Goal: Task Accomplishment & Management: Manage account settings

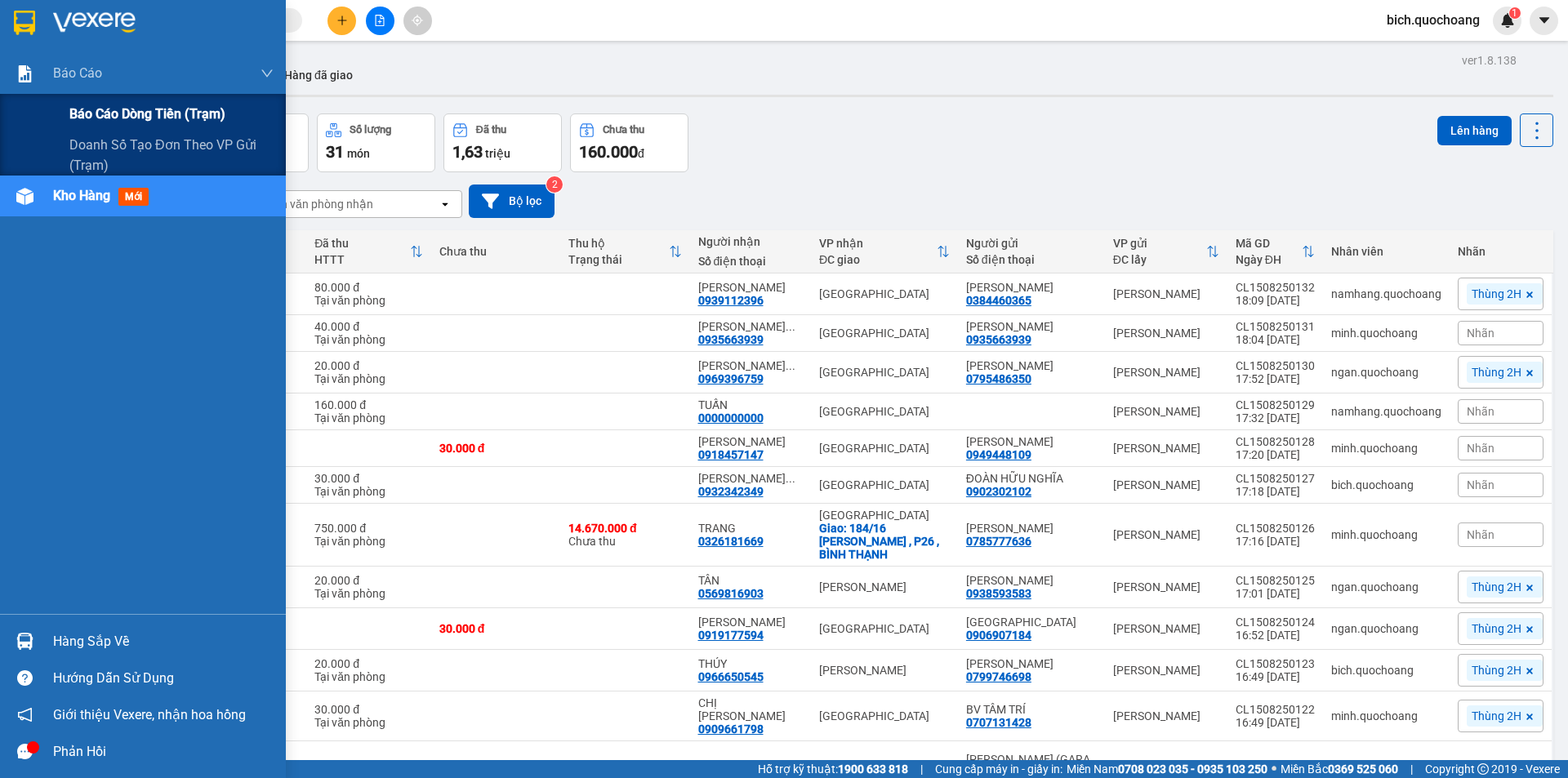
click at [89, 121] on span "Báo cáo dòng tiền (trạm)" at bounding box center [148, 114] width 156 height 20
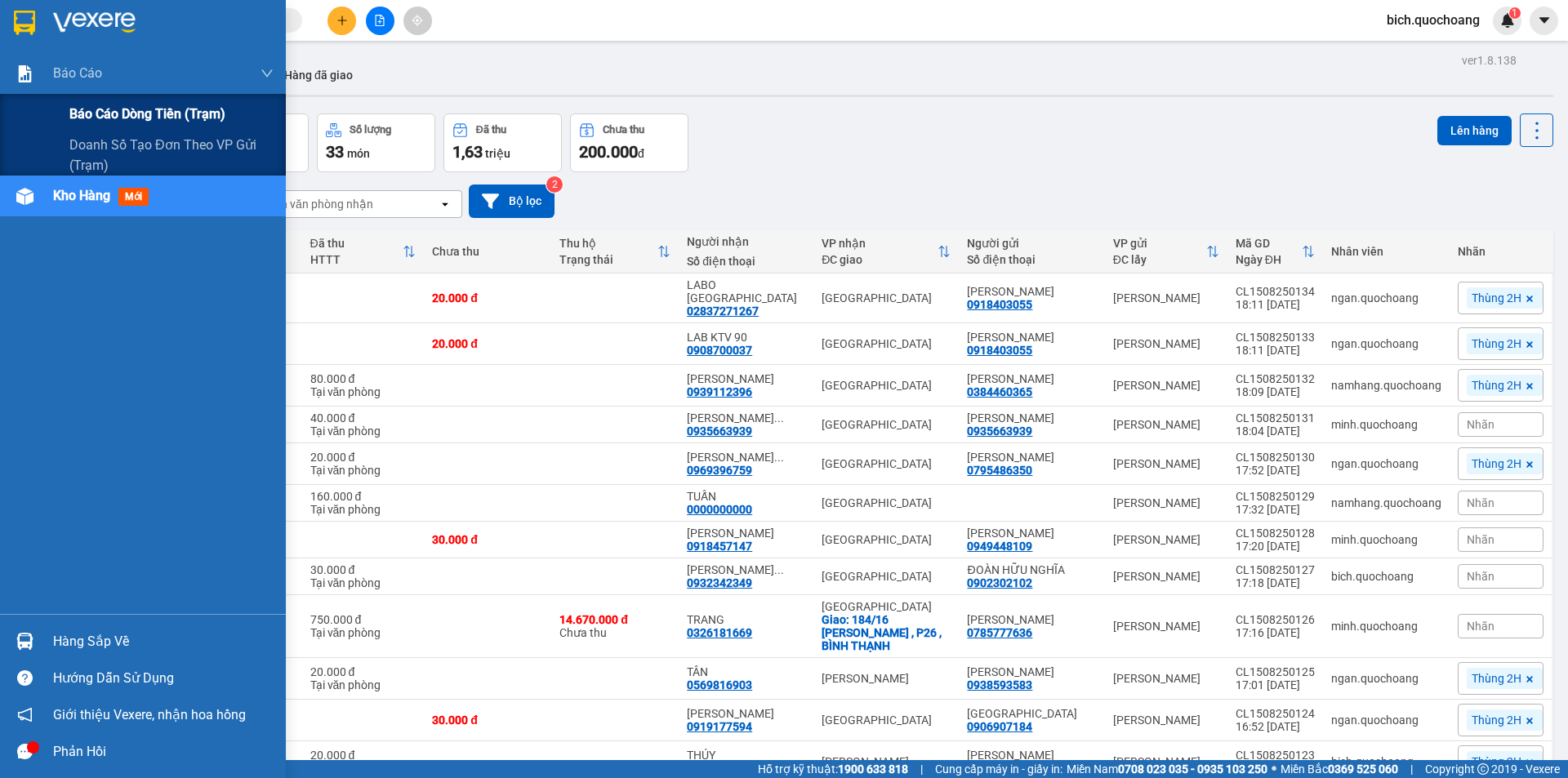
click at [129, 116] on span "Báo cáo dòng tiền (trạm)" at bounding box center [148, 114] width 156 height 20
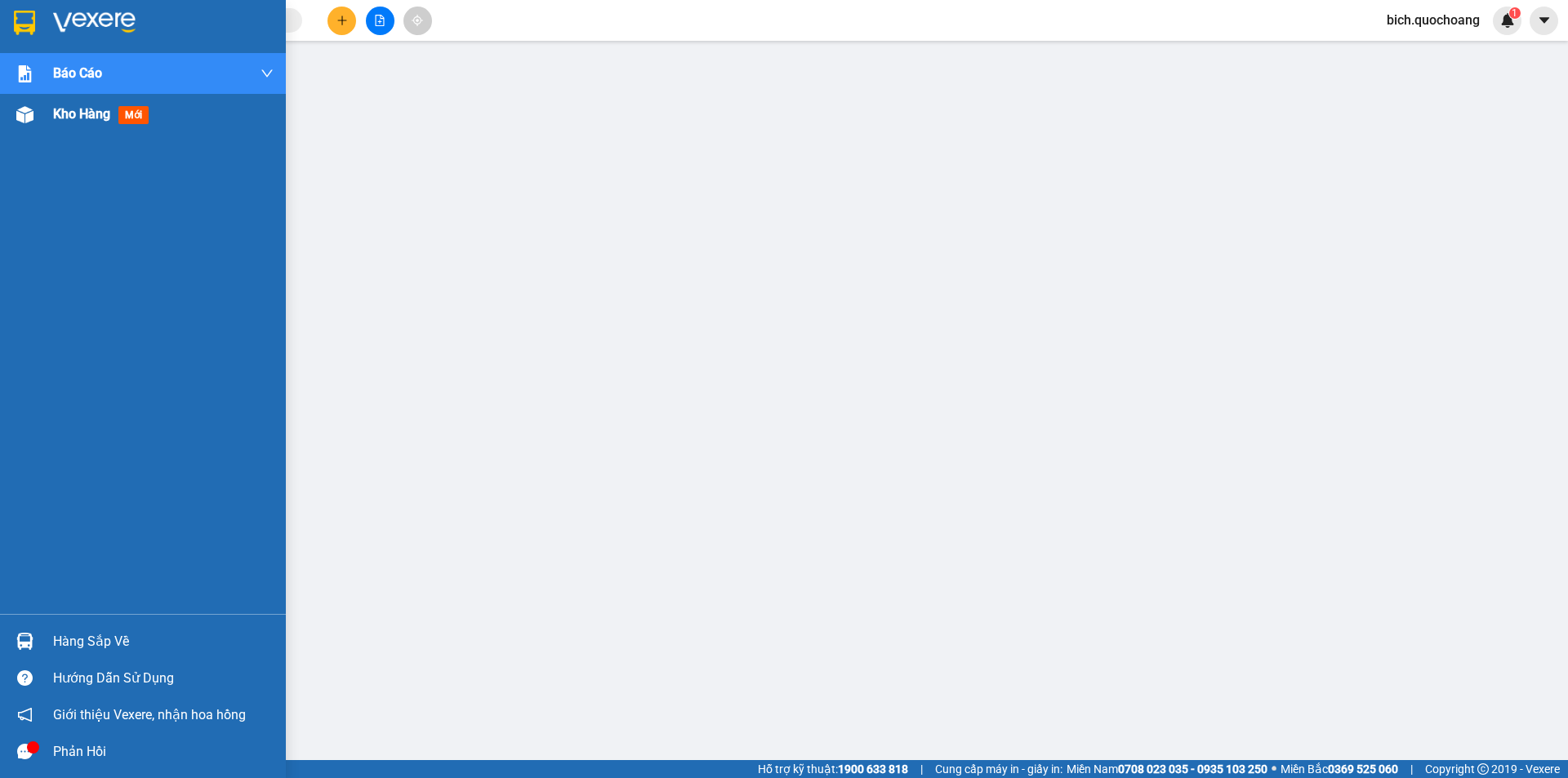
click at [108, 118] on span "Kho hàng" at bounding box center [82, 114] width 57 height 15
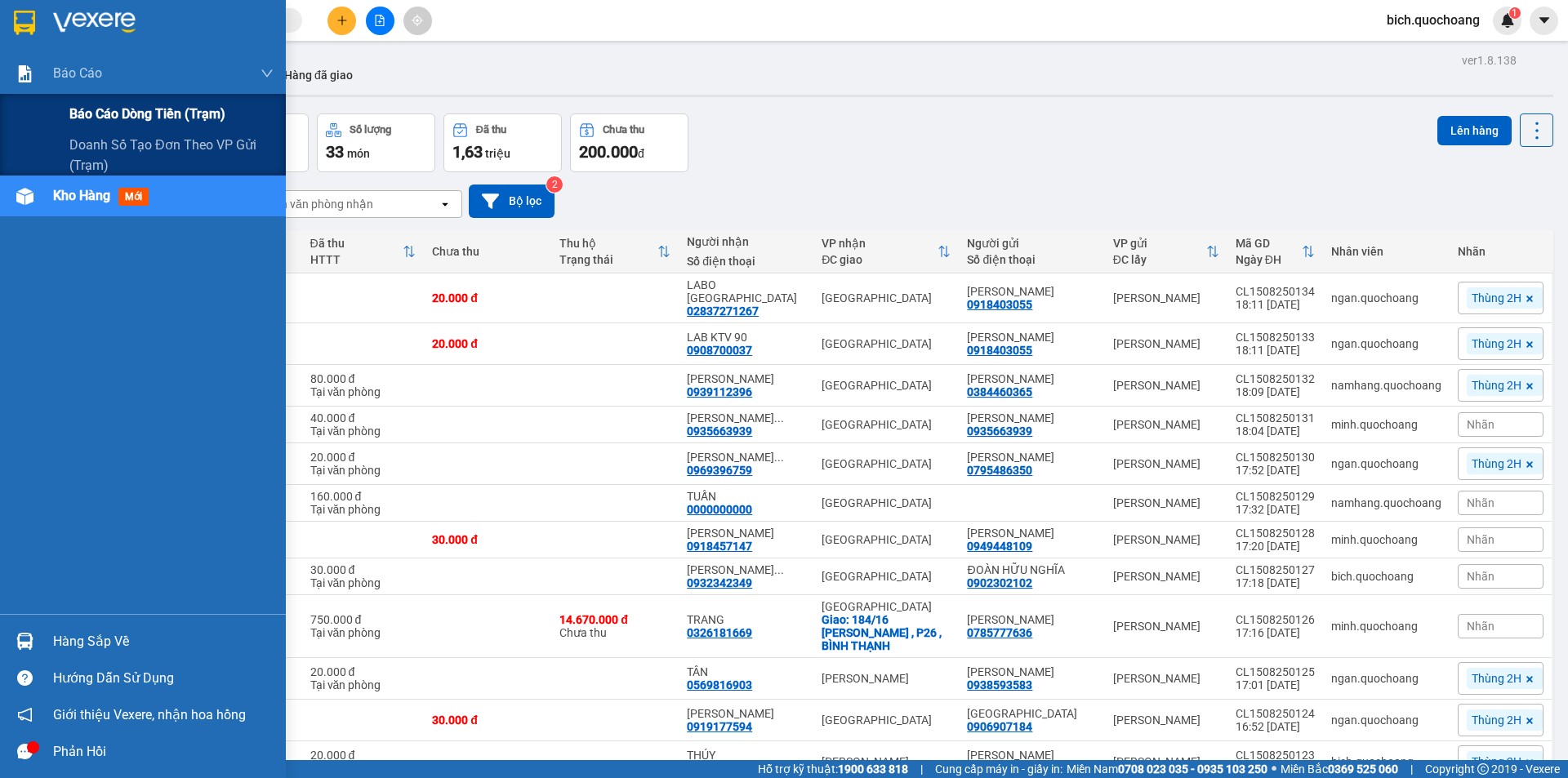
click at [89, 114] on span "Báo cáo dòng tiền (trạm)" at bounding box center [148, 114] width 156 height 20
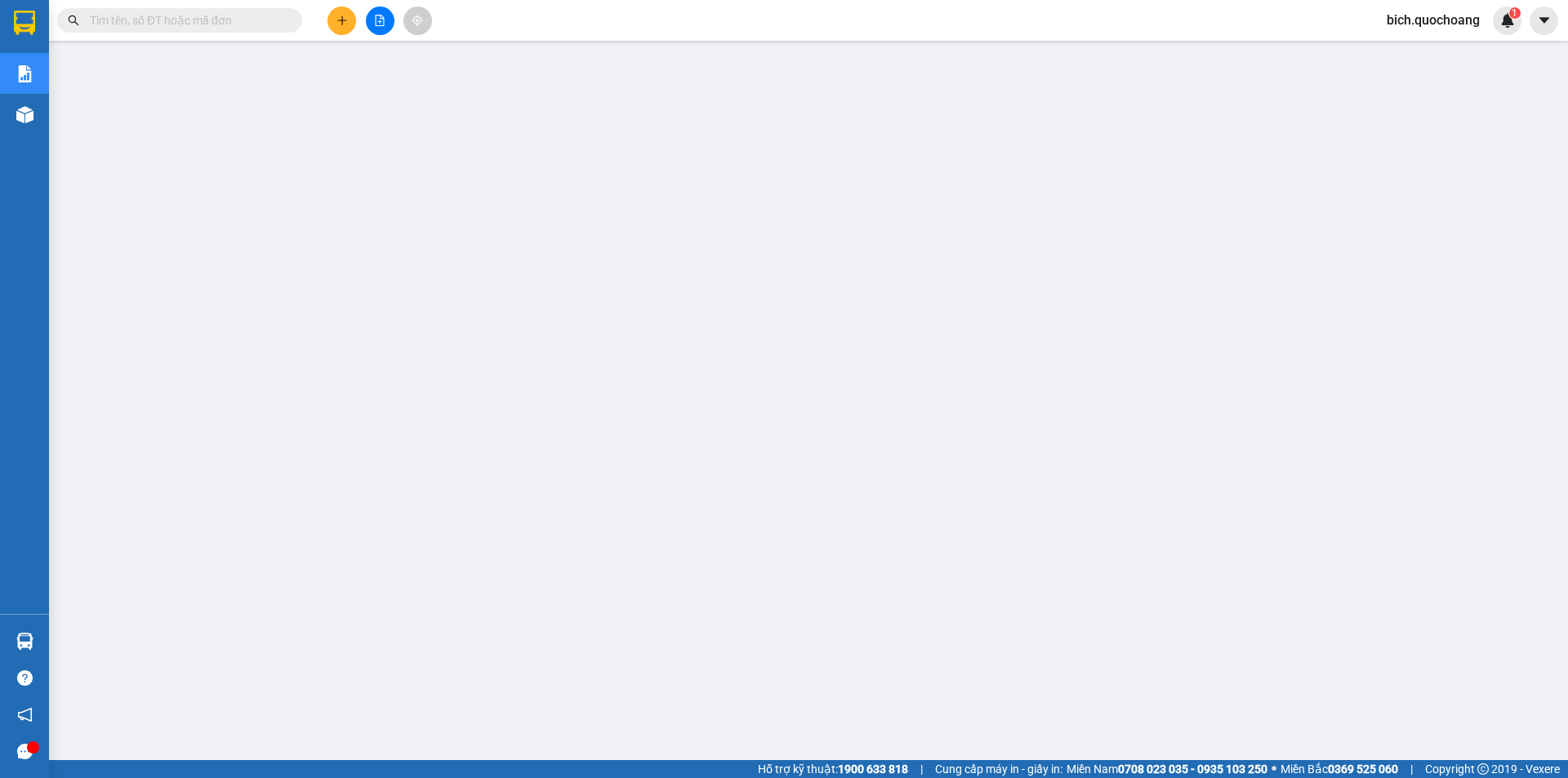
click at [162, 23] on input "text" at bounding box center [186, 20] width 193 height 18
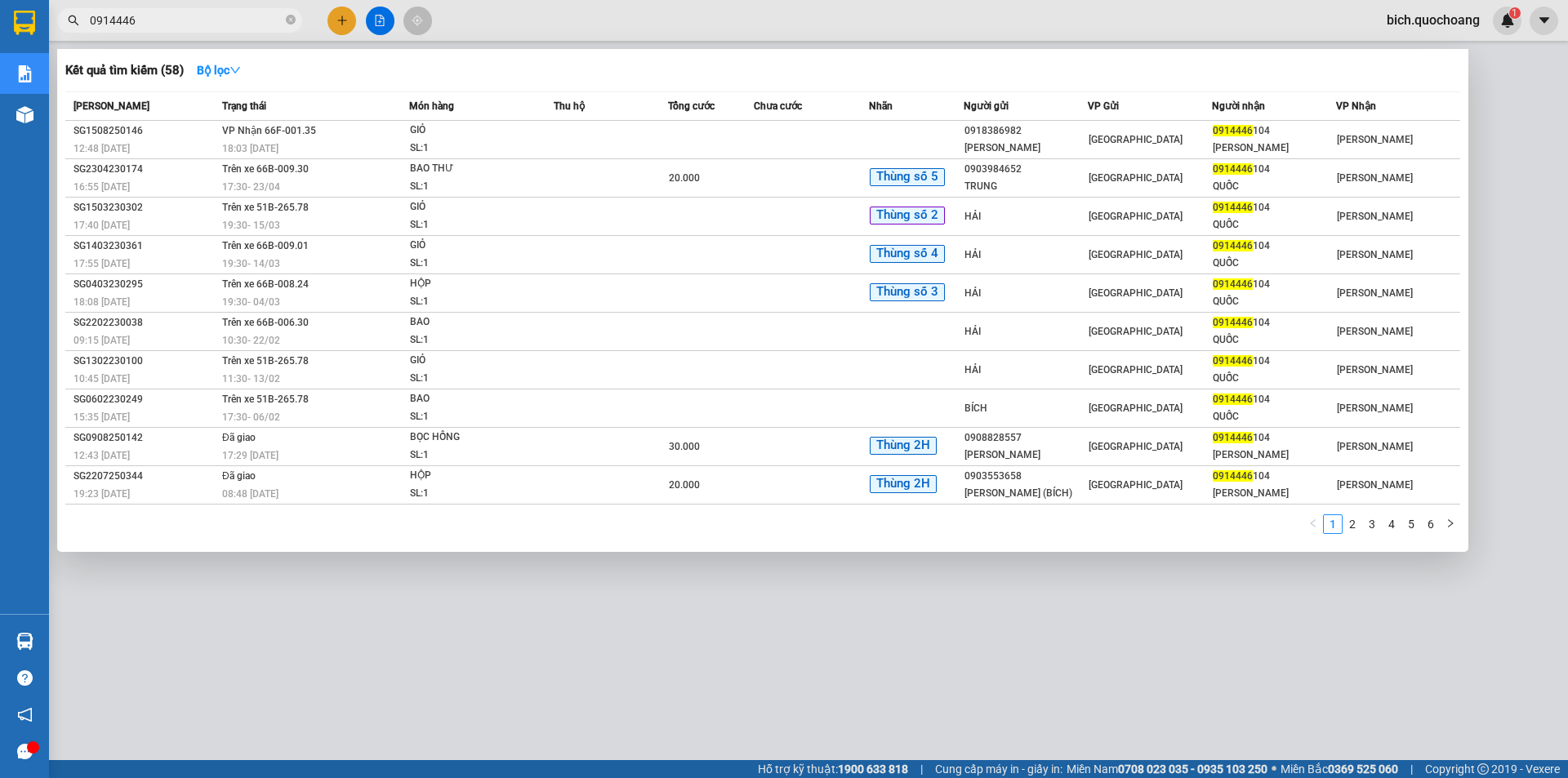
type input "0914446"
click at [1193, 24] on div at bounding box center [784, 389] width 1568 height 778
click at [287, 20] on icon "close-circle" at bounding box center [291, 20] width 10 height 10
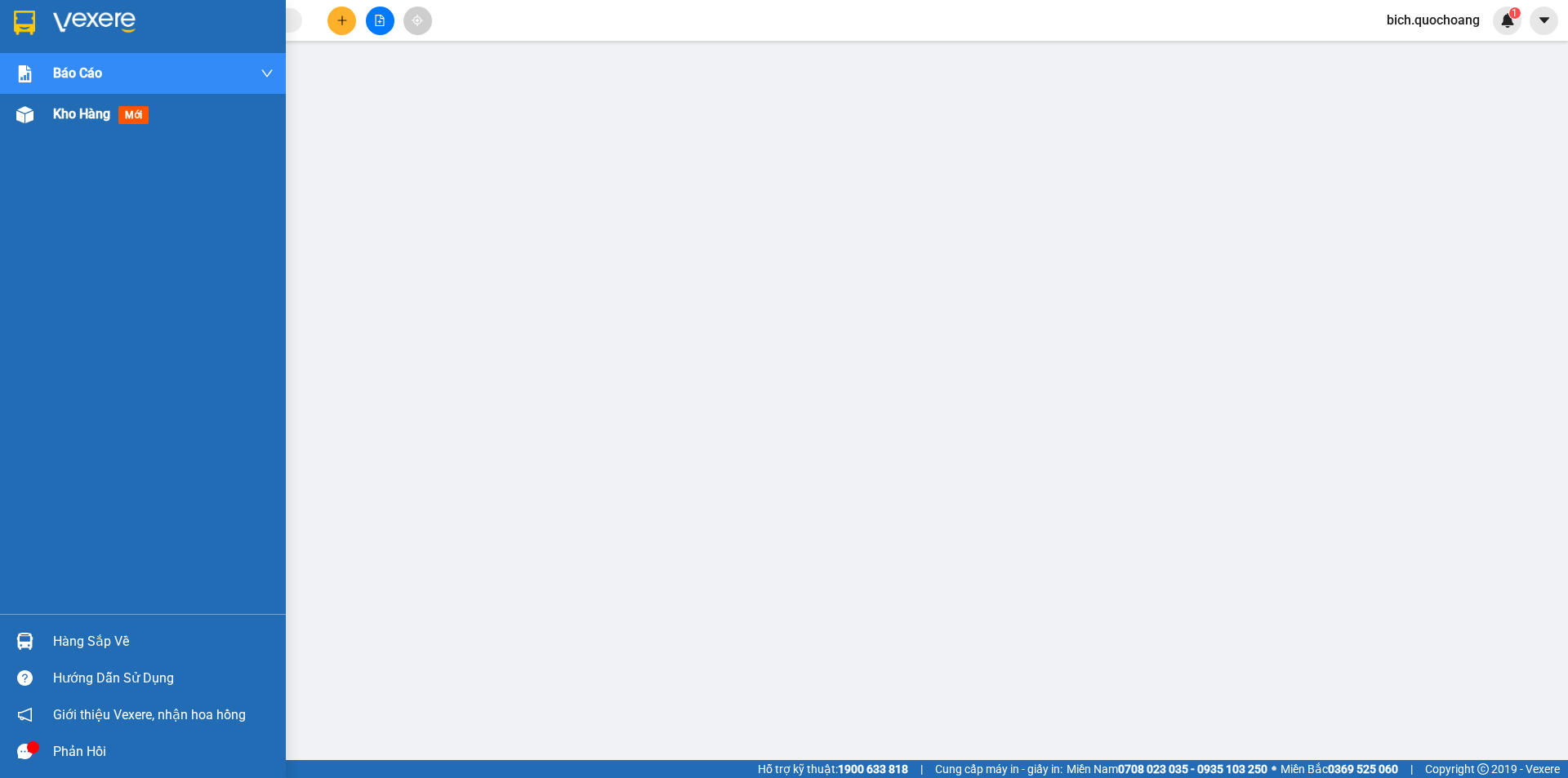
click at [99, 104] on div "Kho hàng mới" at bounding box center [104, 114] width 102 height 20
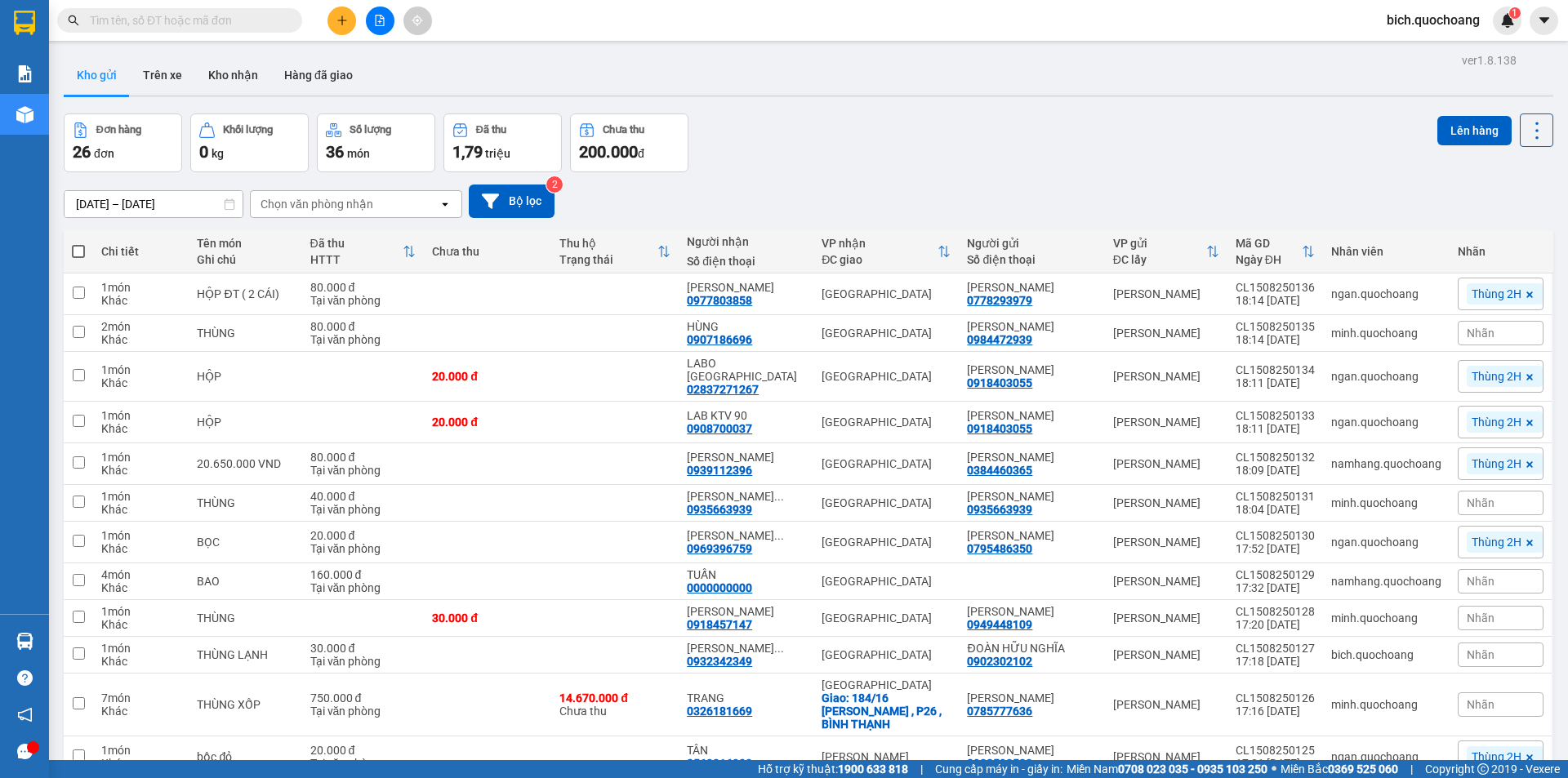
click at [1419, 21] on span "bich.quochoang" at bounding box center [1433, 20] width 119 height 20
click at [1409, 53] on span "Đăng xuất" at bounding box center [1440, 50] width 86 height 18
